Goal: Task Accomplishment & Management: Use online tool/utility

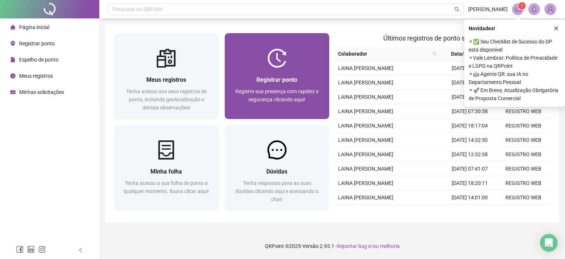
click at [306, 88] on span "Registre sua presença com rapidez e segurança clicando aqui!" at bounding box center [276, 95] width 83 height 14
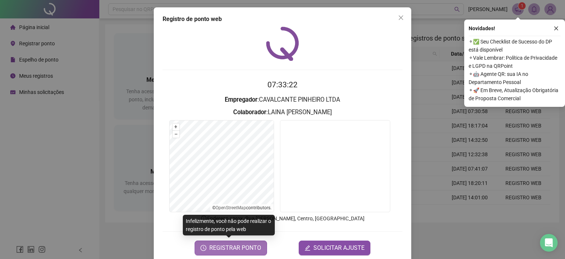
click at [239, 246] on span "REGISTRAR PONTO" at bounding box center [235, 247] width 52 height 9
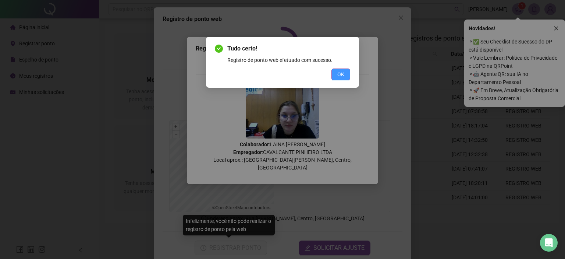
click at [344, 74] on span "OK" at bounding box center [340, 74] width 7 height 8
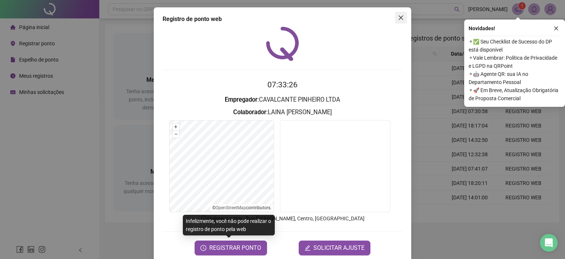
click at [398, 20] on icon "close" at bounding box center [401, 18] width 6 height 6
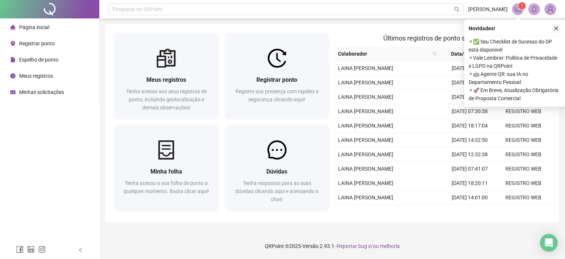
click at [553, 29] on icon "close" at bounding box center [555, 28] width 5 height 5
